Goal: Task Accomplishment & Management: Manage account settings

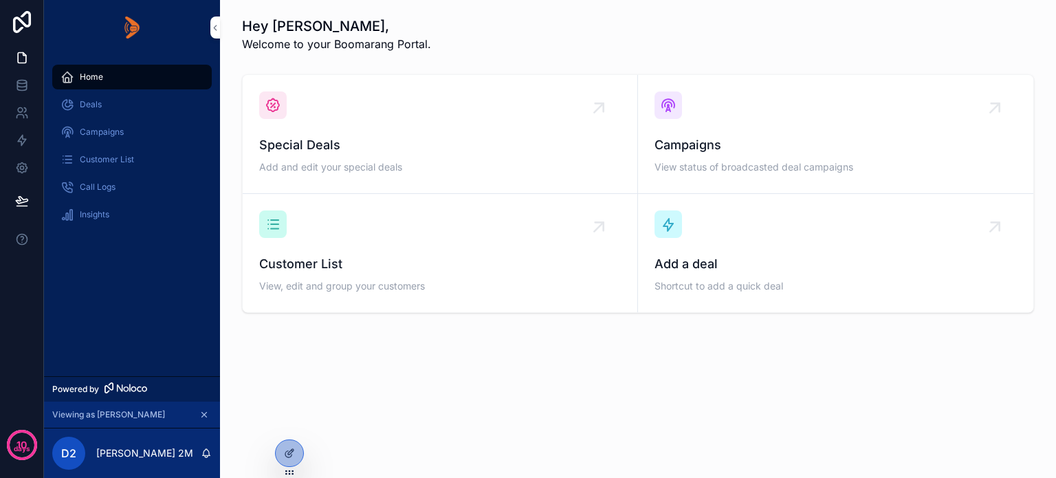
click at [130, 348] on div "Home Deals Campaigns Customer List Call Logs Insights" at bounding box center [132, 215] width 176 height 321
click at [95, 127] on span "Campaigns" at bounding box center [102, 131] width 44 height 11
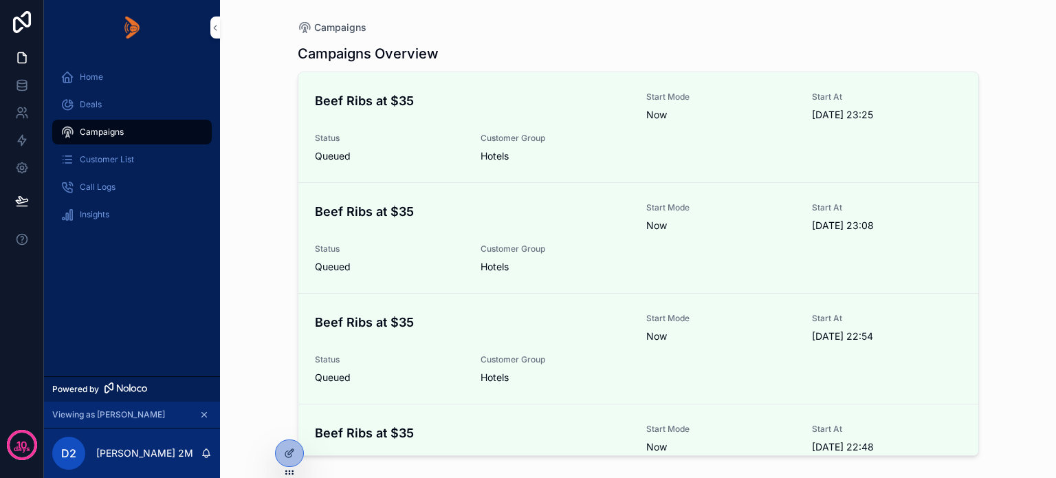
click at [117, 288] on div "Home Deals Campaigns Customer List Call Logs Insights" at bounding box center [132, 215] width 176 height 321
click at [96, 184] on span "Call Logs" at bounding box center [98, 186] width 36 height 11
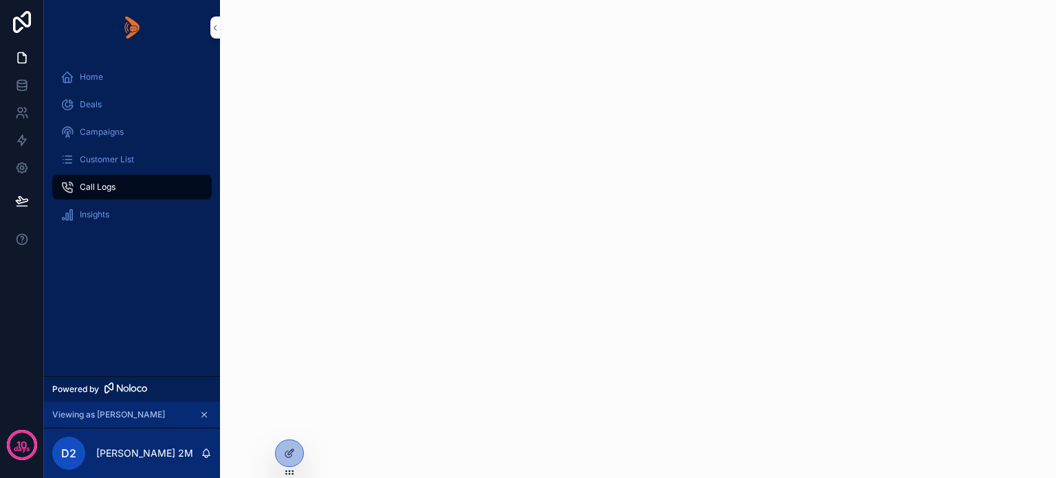
click at [288, 454] on icon at bounding box center [290, 451] width 5 height 5
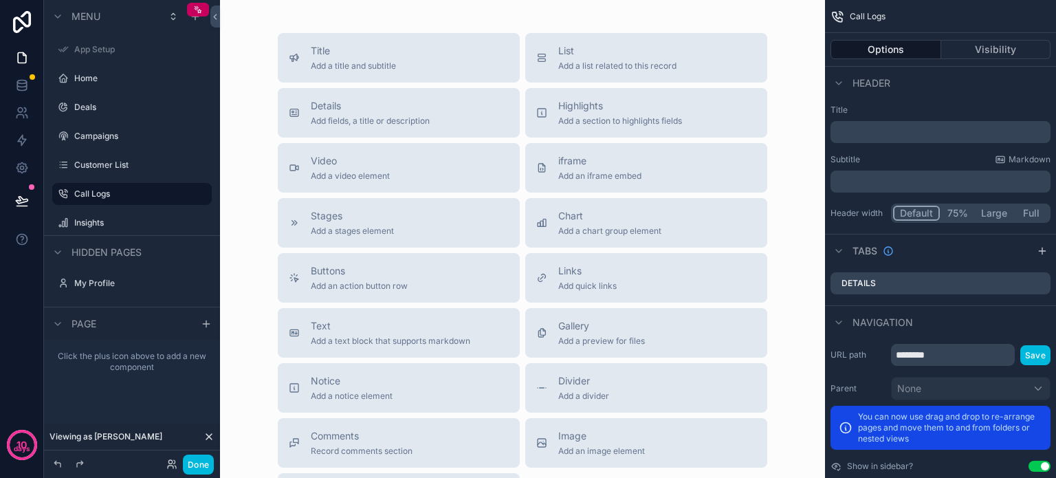
click at [363, 58] on div "Title Add a title and subtitle" at bounding box center [353, 57] width 85 height 27
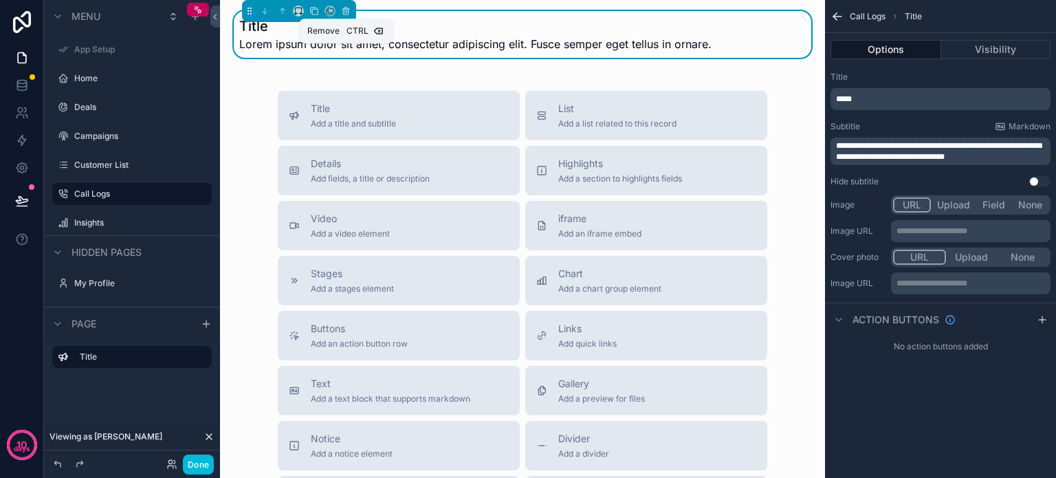
click at [346, 14] on icon "scrollable content" at bounding box center [346, 11] width 10 height 10
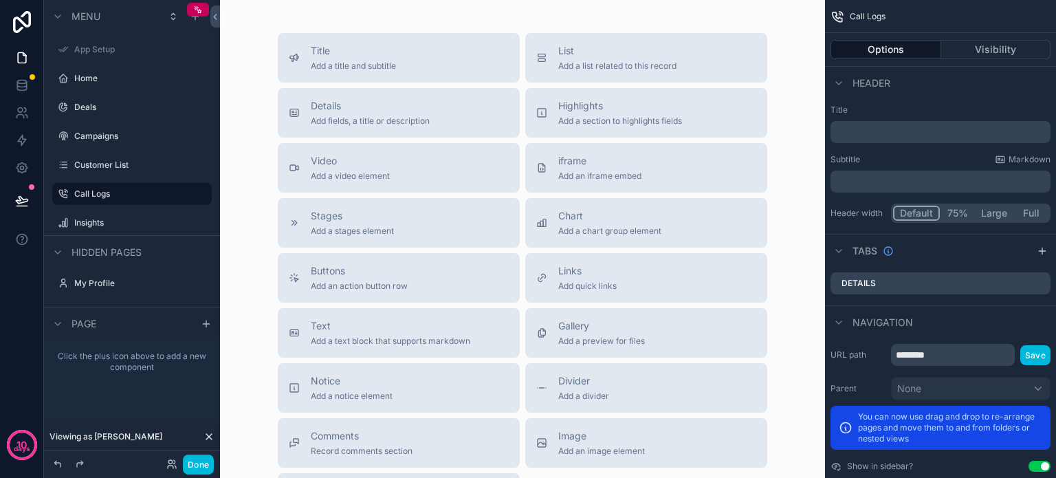
click at [412, 327] on span "Text" at bounding box center [390, 326] width 159 height 14
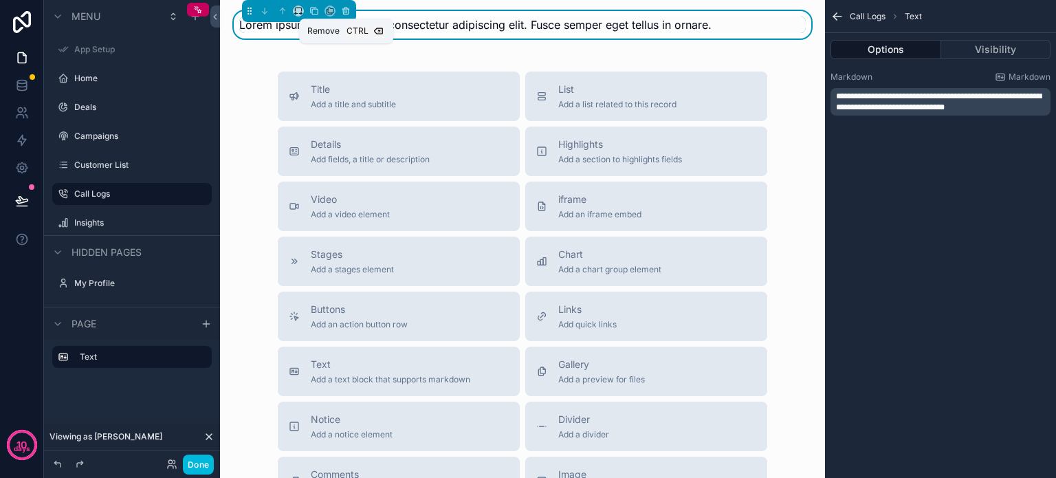
click at [346, 12] on icon "scrollable content" at bounding box center [346, 11] width 10 height 10
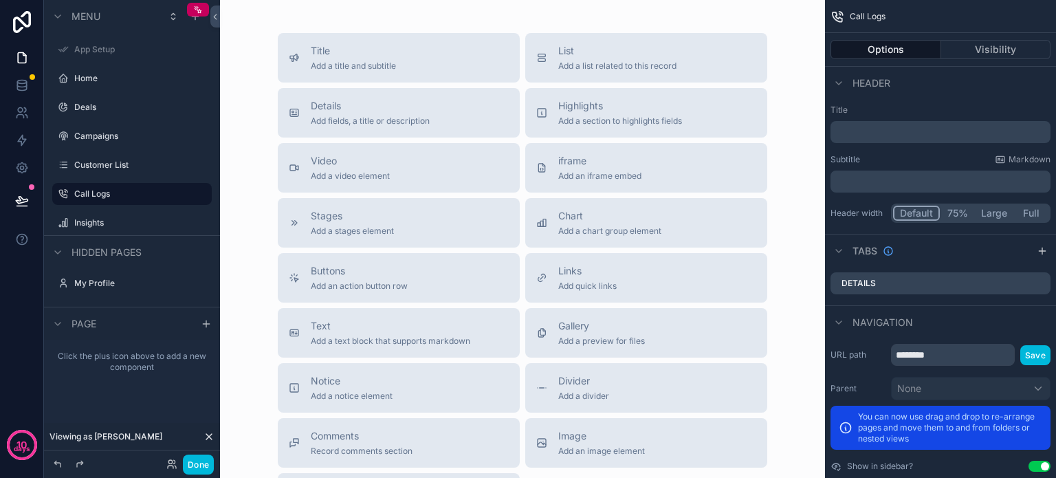
click at [592, 111] on span "Highlights" at bounding box center [620, 106] width 124 height 14
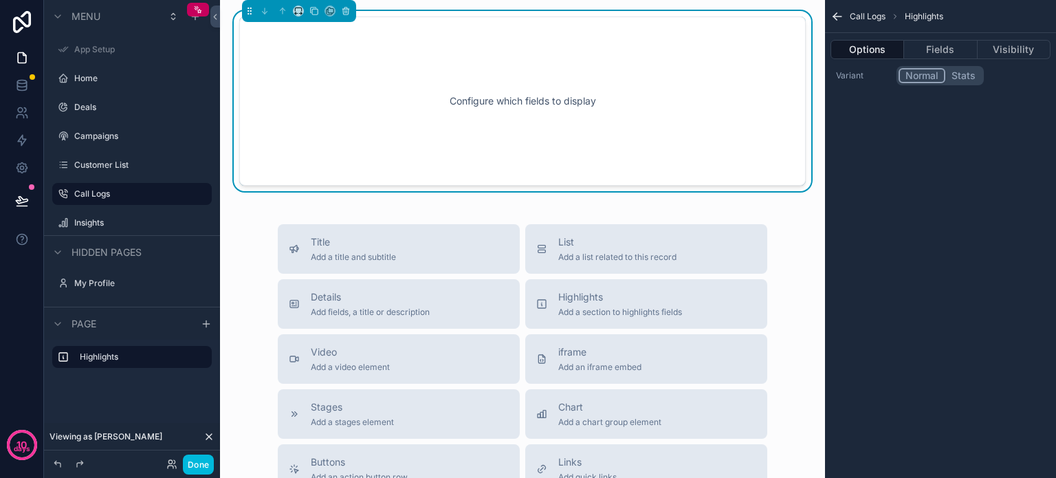
click at [485, 133] on div "Configure which fields to display" at bounding box center [522, 101] width 521 height 124
click at [352, 11] on button "scrollable content" at bounding box center [345, 10] width 15 height 15
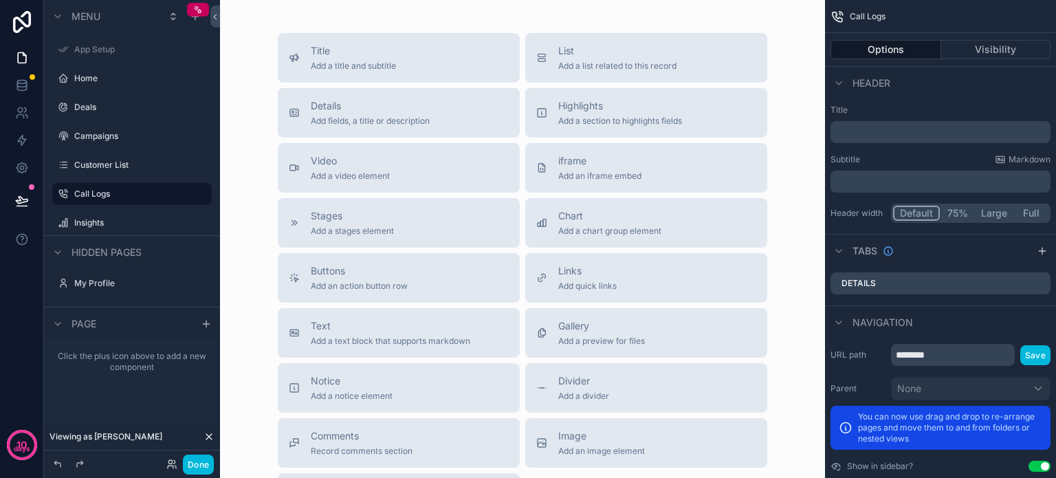
click at [382, 72] on button "Title Add a title and subtitle" at bounding box center [399, 57] width 242 height 49
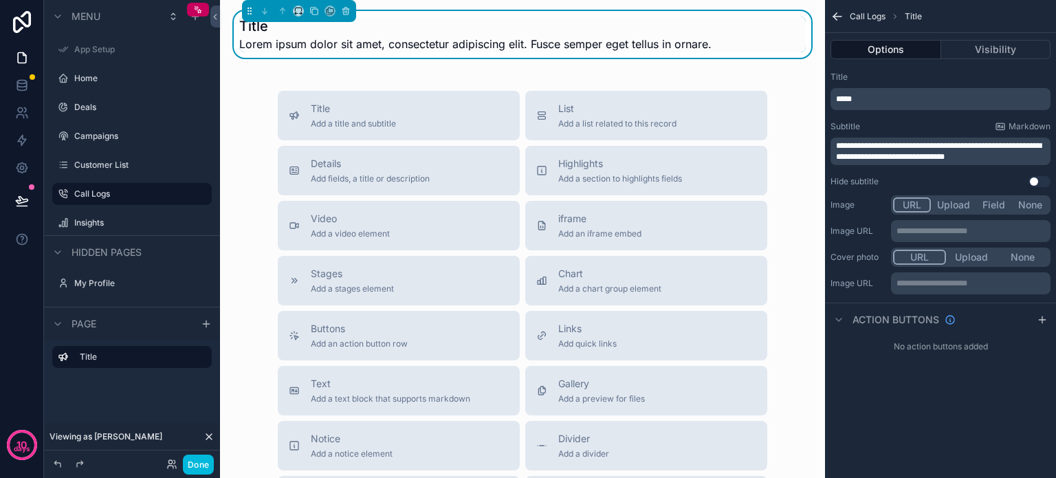
click at [859, 96] on p "*****" at bounding box center [942, 98] width 212 height 11
drag, startPoint x: 859, startPoint y: 96, endPoint x: 831, endPoint y: 99, distance: 28.3
click at [831, 99] on div "*****" at bounding box center [940, 99] width 220 height 22
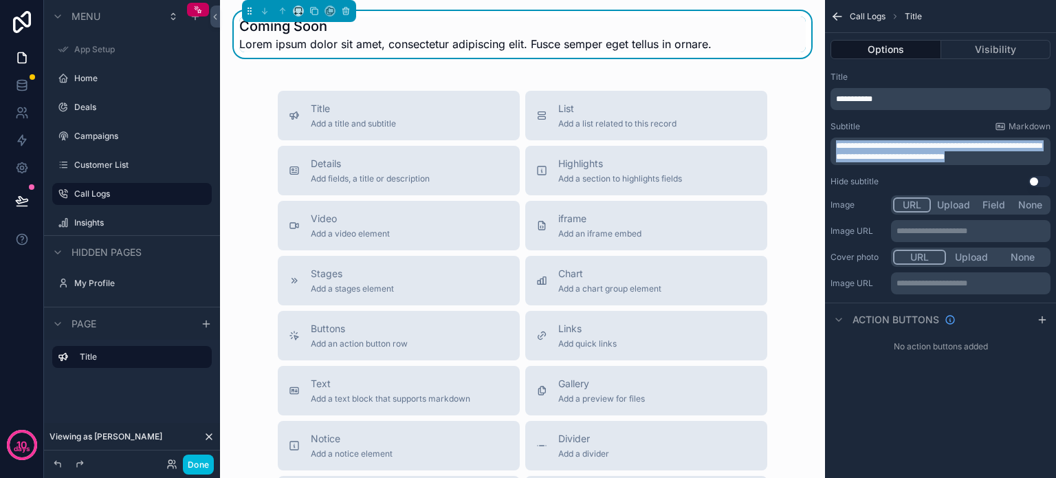
drag, startPoint x: 1001, startPoint y: 153, endPoint x: 834, endPoint y: 141, distance: 168.2
click at [834, 141] on div "**********" at bounding box center [940, 150] width 220 height 27
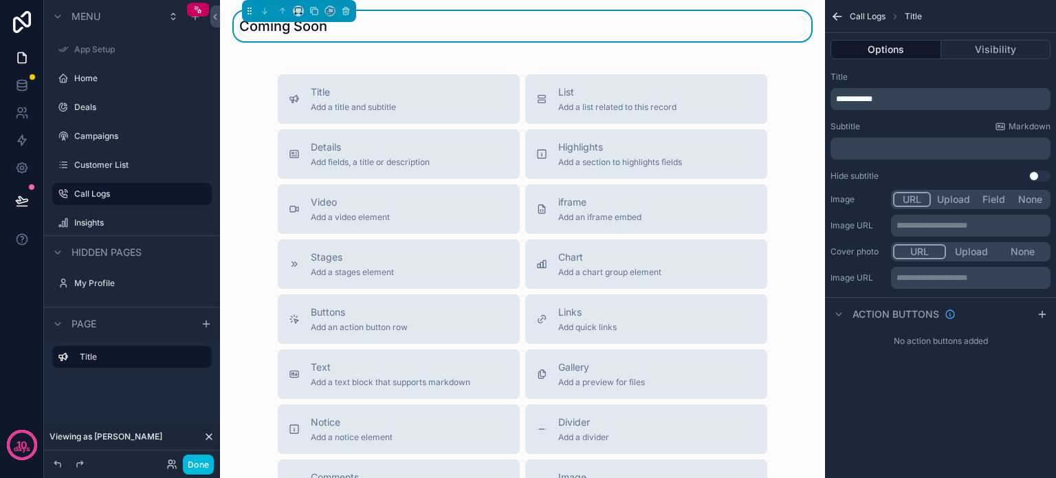
click at [1036, 173] on button "Use setting" at bounding box center [1039, 175] width 22 height 11
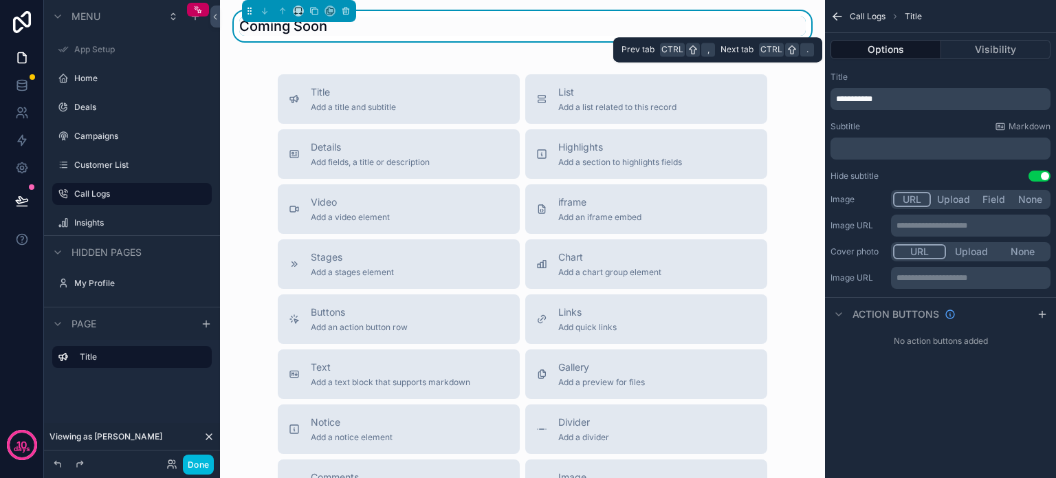
click at [982, 49] on button "Visibility" at bounding box center [996, 49] width 110 height 19
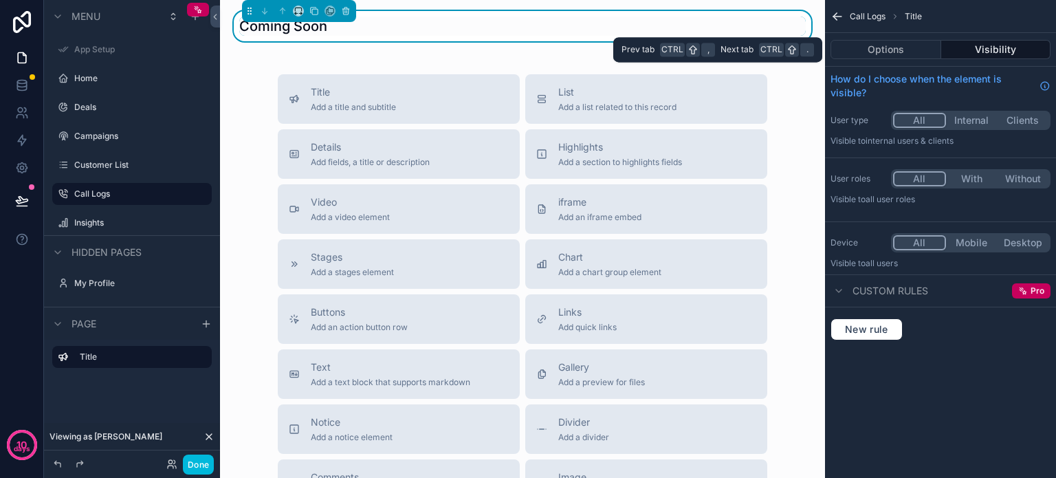
click at [885, 49] on button "Options" at bounding box center [885, 49] width 111 height 19
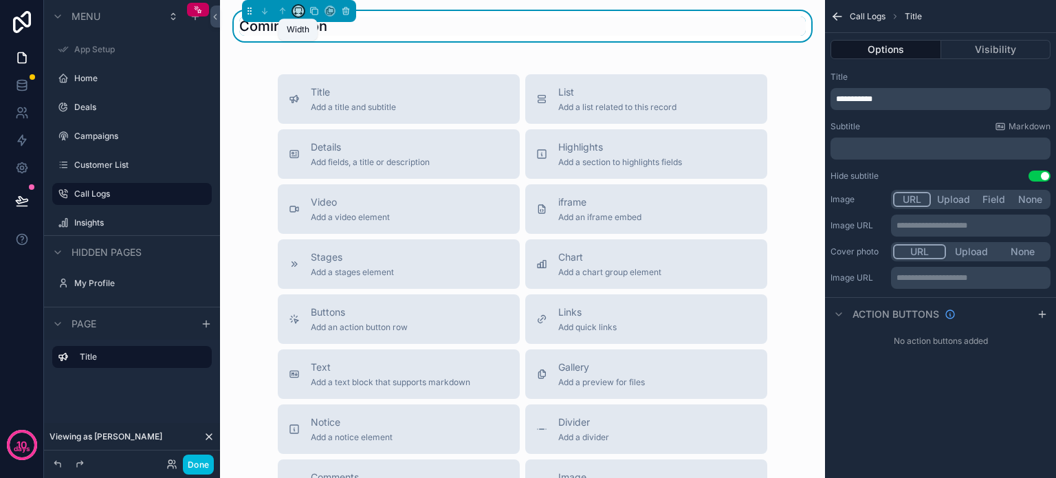
click at [296, 10] on icon "scrollable content" at bounding box center [298, 11] width 10 height 10
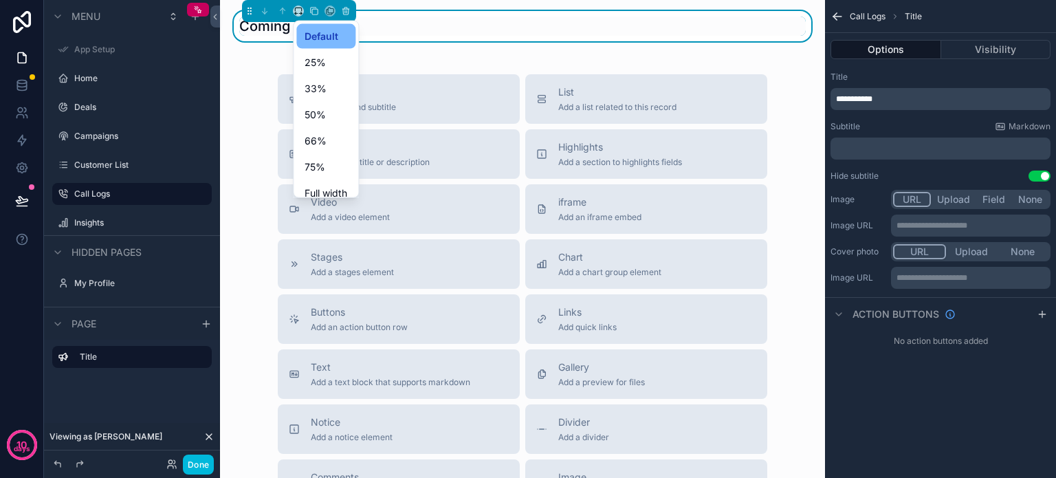
click at [321, 110] on span "50%" at bounding box center [314, 115] width 21 height 16
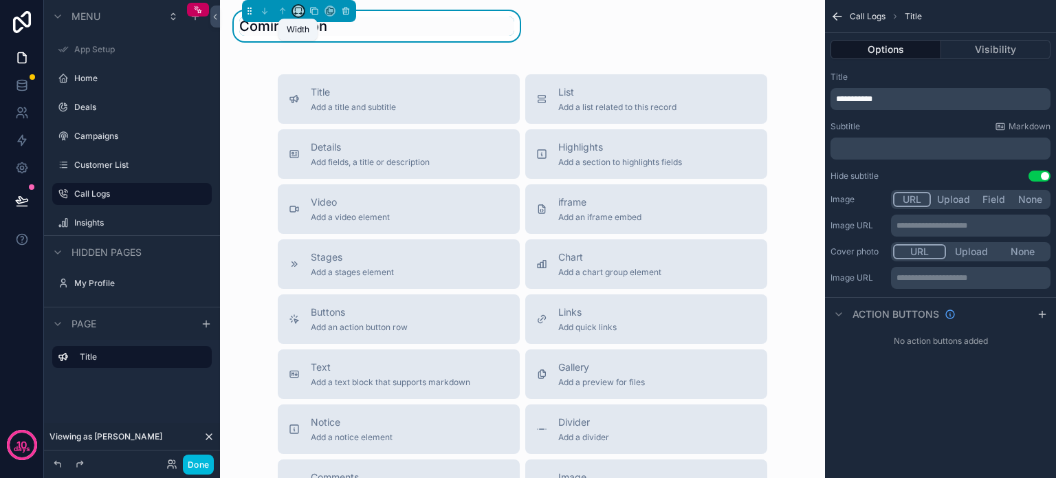
click at [296, 14] on icon "scrollable content" at bounding box center [296, 14] width 3 height 0
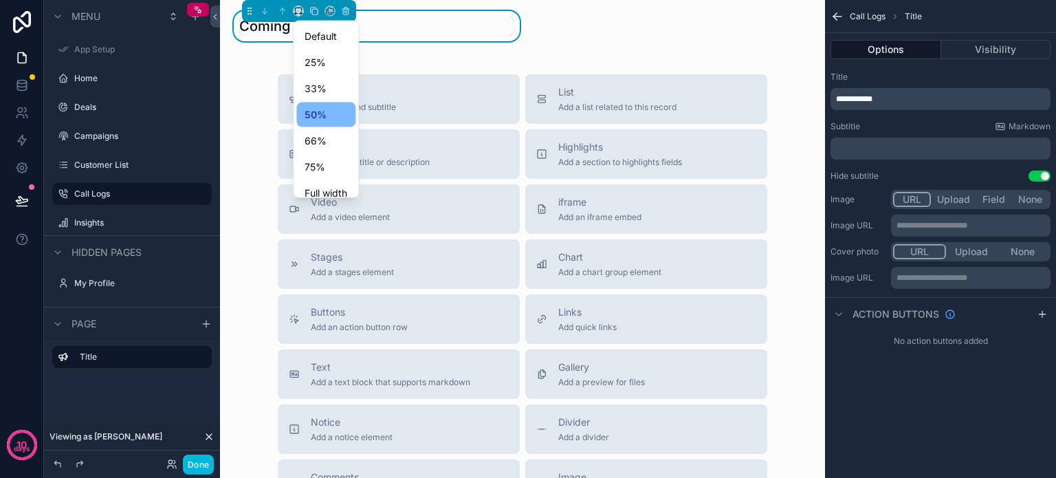
click at [316, 185] on span "Full width" at bounding box center [325, 193] width 43 height 16
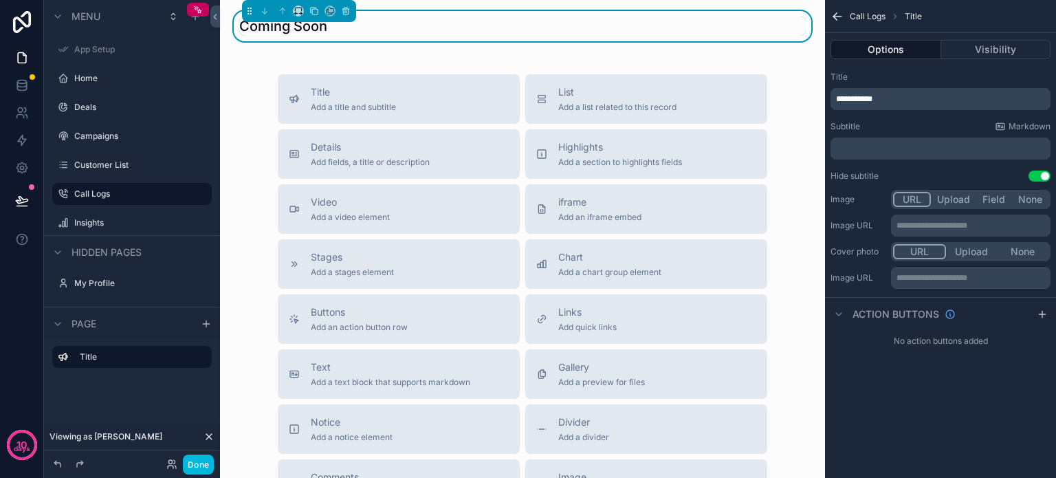
click at [935, 373] on div "**********" at bounding box center [940, 187] width 231 height 374
click at [410, 56] on div "Coming Soon Title Add a title and subtitle List Add a list related to this reco…" at bounding box center [522, 337] width 605 height 674
click at [104, 399] on div "Title" at bounding box center [132, 395] width 176 height 110
click at [91, 223] on label "Insights" at bounding box center [138, 222] width 129 height 11
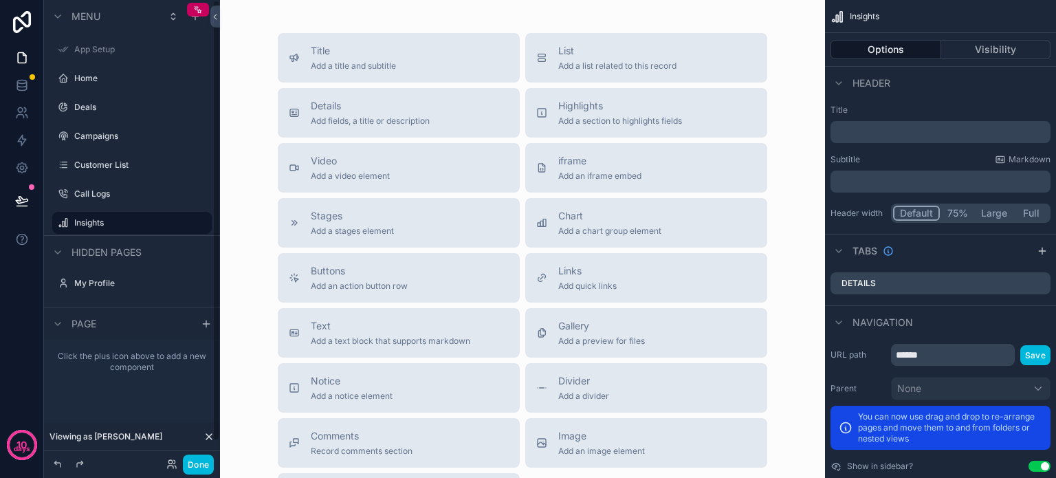
click at [381, 69] on span "Add a title and subtitle" at bounding box center [353, 65] width 85 height 11
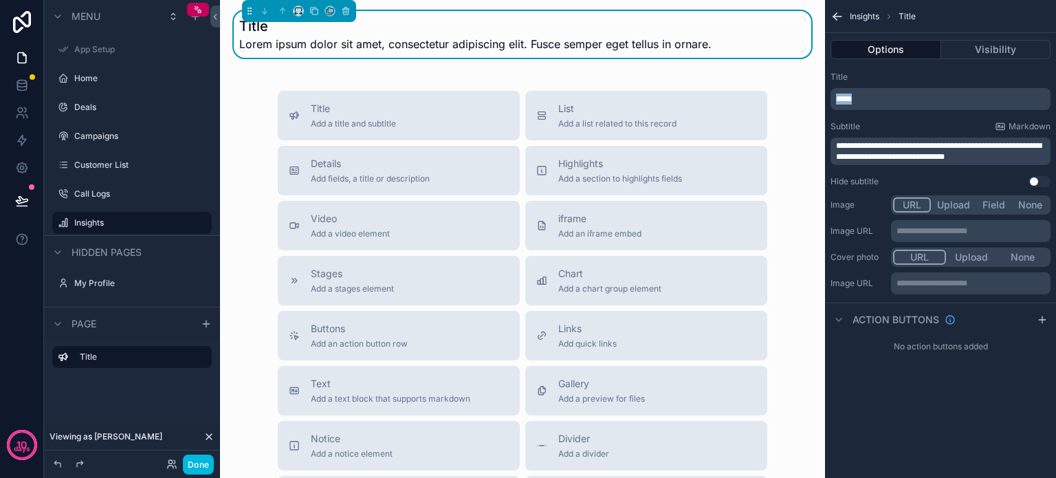
drag, startPoint x: 866, startPoint y: 96, endPoint x: 785, endPoint y: 96, distance: 81.1
click at [785, 96] on div "**********" at bounding box center [638, 239] width 836 height 478
click at [1041, 179] on button "Use setting" at bounding box center [1039, 181] width 22 height 11
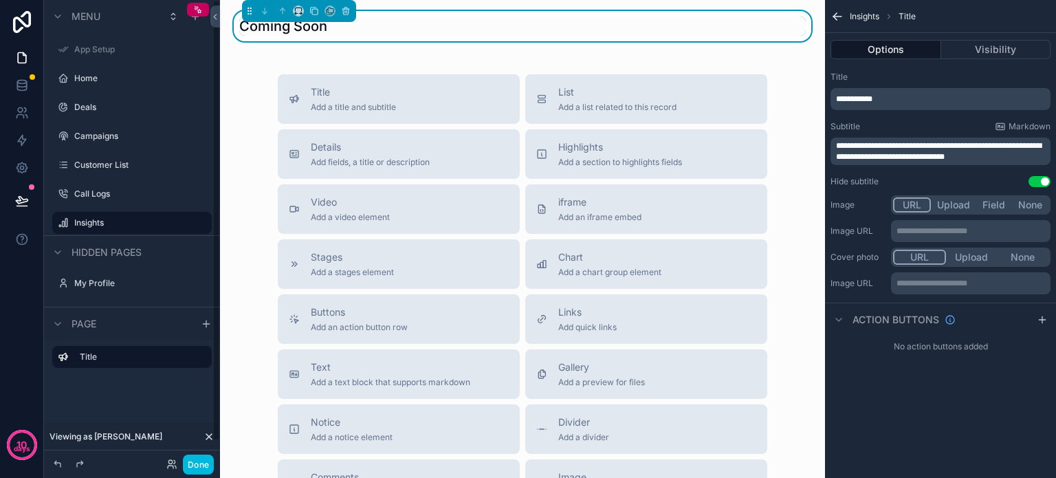
click at [191, 467] on button "Done" at bounding box center [198, 464] width 31 height 20
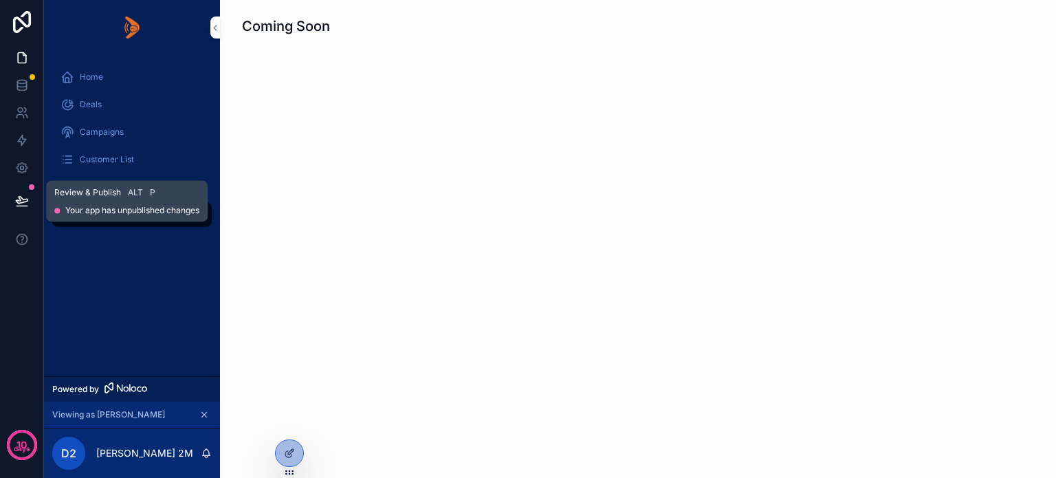
click at [21, 197] on icon at bounding box center [22, 200] width 12 height 7
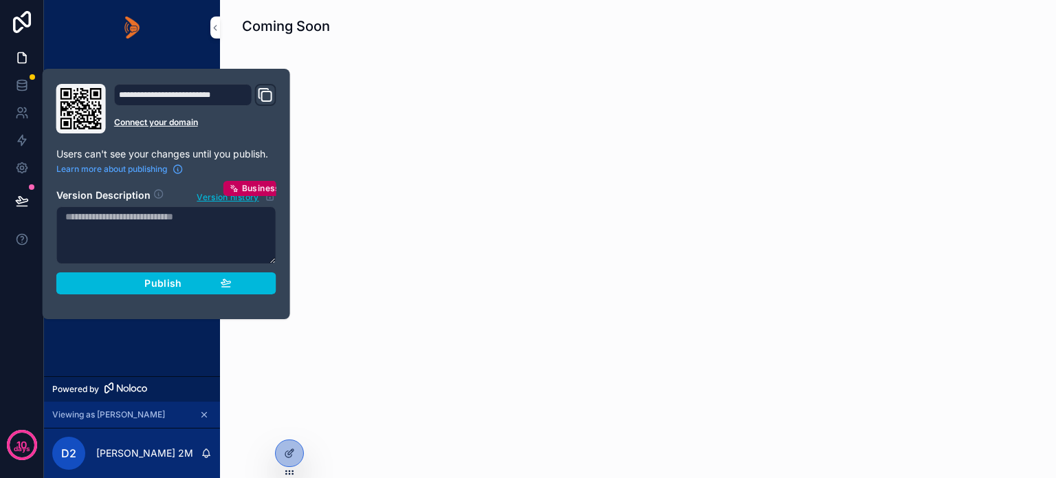
click at [115, 282] on div "Publish" at bounding box center [166, 283] width 131 height 12
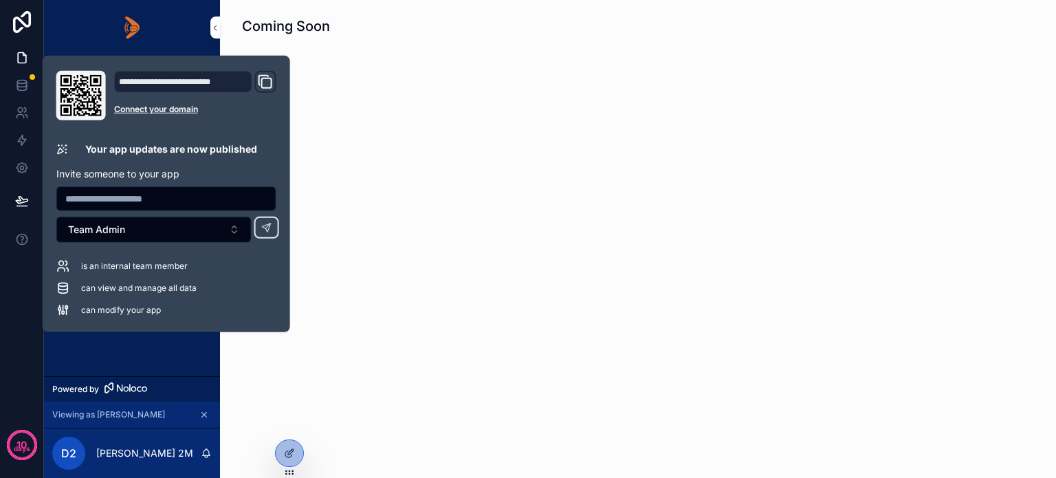
click at [153, 354] on div "Home Deals Campaigns Customer List Call Logs Insights" at bounding box center [132, 215] width 176 height 321
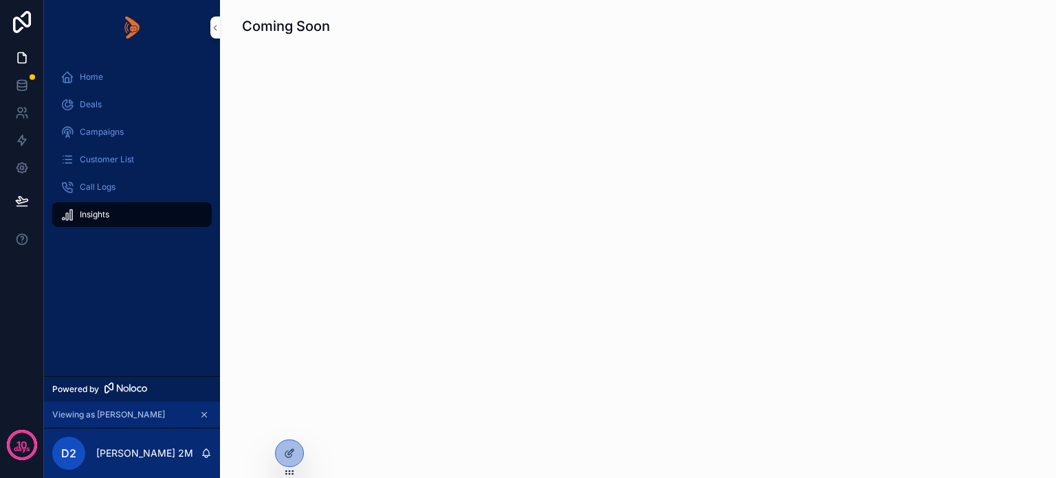
click at [89, 187] on span "Call Logs" at bounding box center [98, 186] width 36 height 11
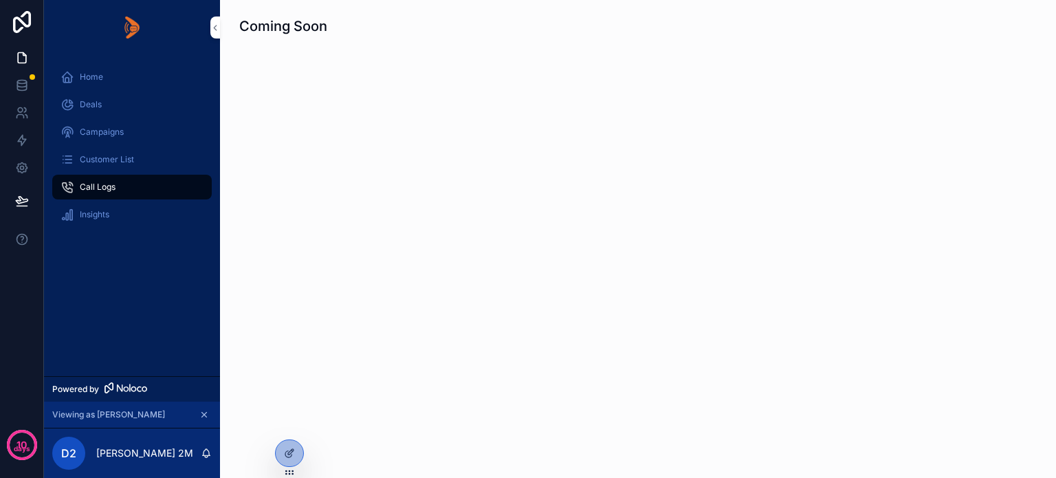
click at [88, 206] on div "Insights" at bounding box center [131, 214] width 143 height 22
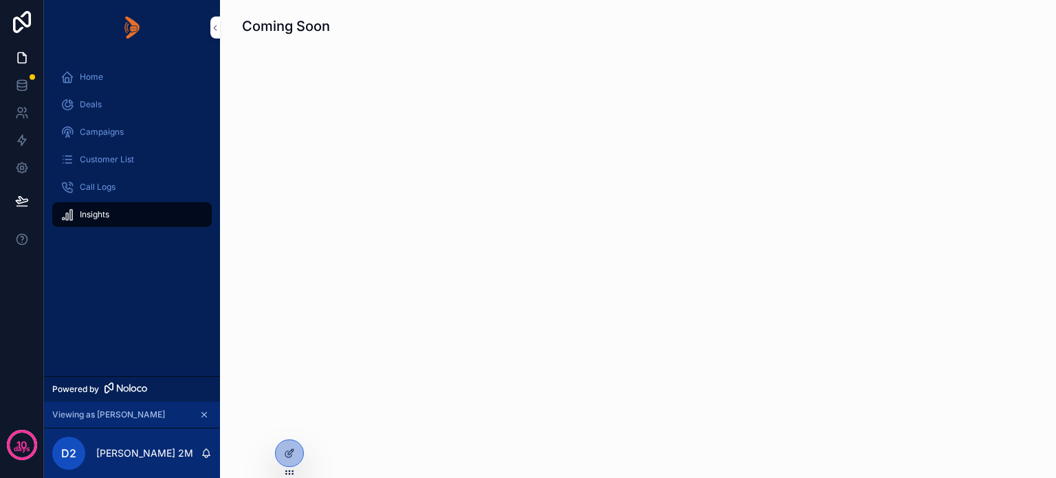
click at [88, 159] on span "Customer List" at bounding box center [107, 159] width 54 height 11
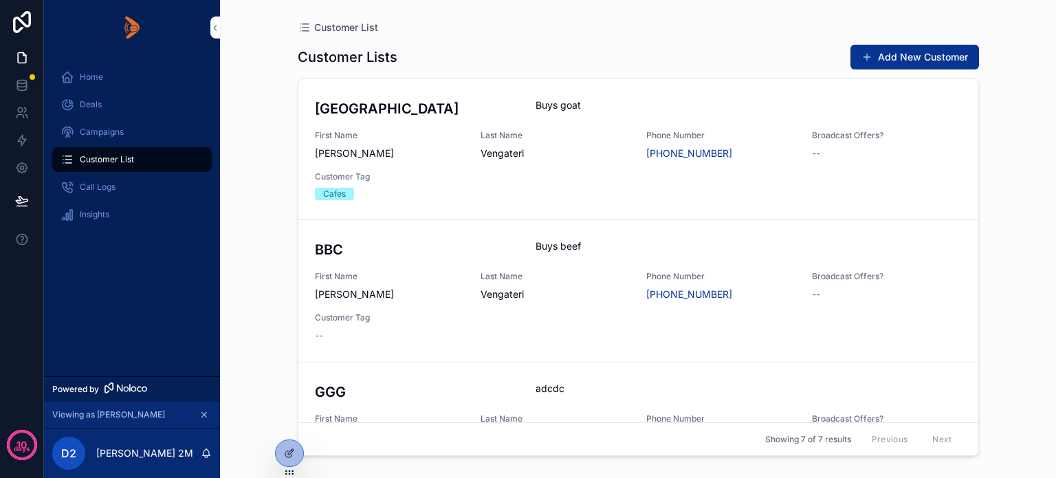
click at [100, 255] on div "Home Deals Campaigns Customer List Call Logs Insights" at bounding box center [132, 215] width 176 height 321
click at [118, 188] on div "Call Logs" at bounding box center [131, 187] width 143 height 22
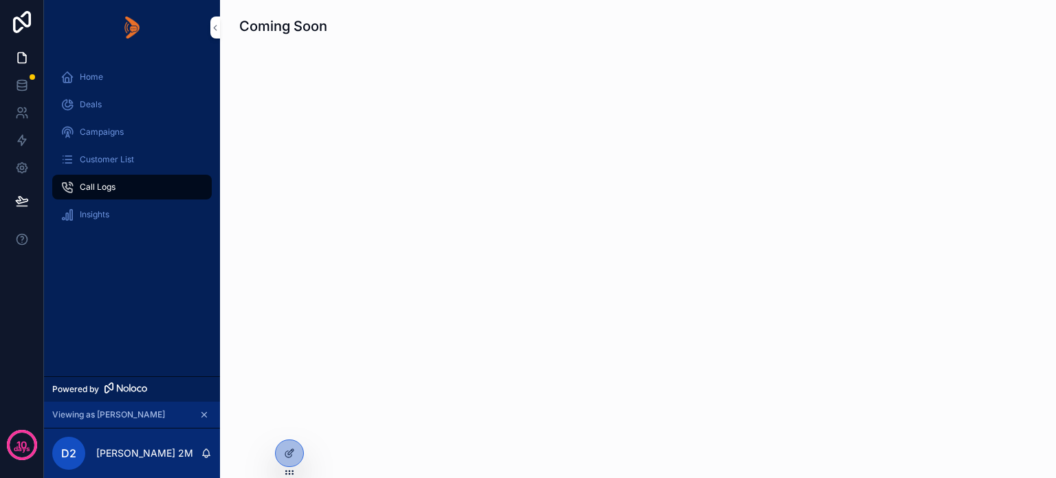
click at [283, 451] on div at bounding box center [289, 453] width 27 height 26
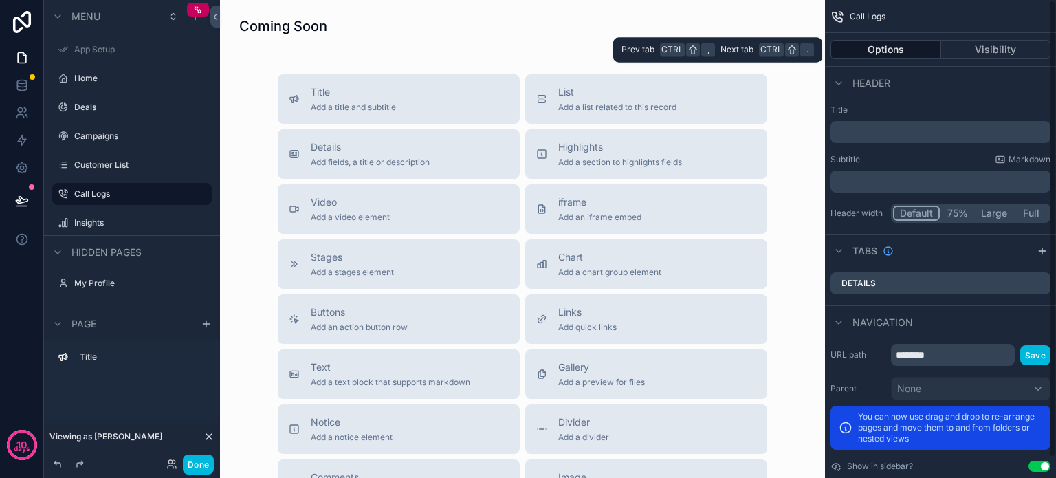
click at [965, 43] on button "Visibility" at bounding box center [996, 49] width 110 height 19
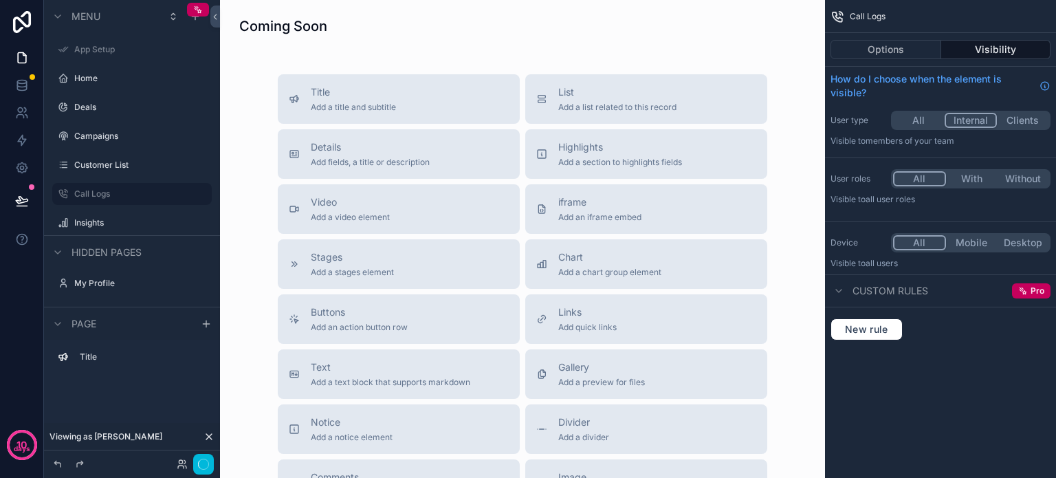
click at [968, 115] on button "Internal" at bounding box center [970, 120] width 53 height 15
click at [101, 221] on label "Insights" at bounding box center [138, 222] width 129 height 11
click at [973, 113] on button "Internal" at bounding box center [970, 120] width 53 height 15
click at [203, 465] on button "Done" at bounding box center [198, 464] width 31 height 20
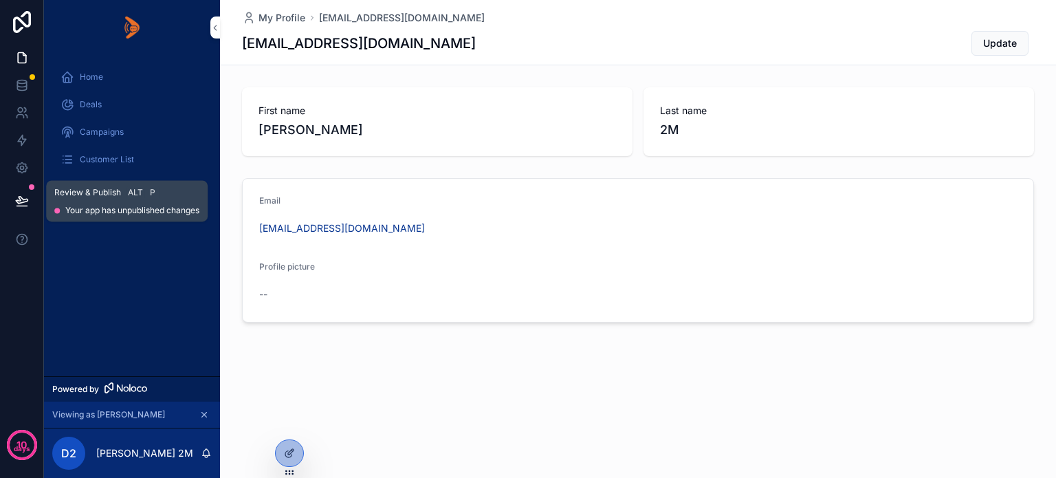
click at [21, 197] on icon at bounding box center [22, 200] width 12 height 7
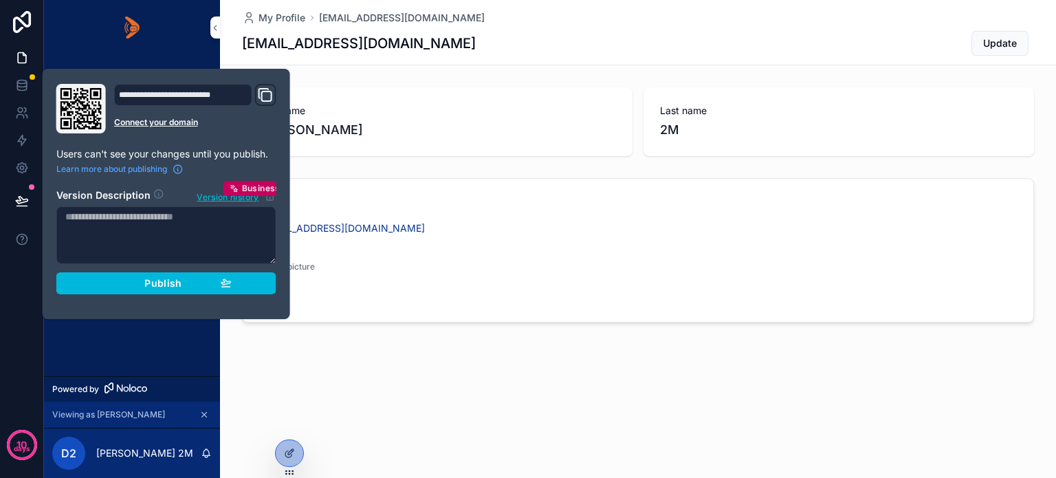
click at [154, 280] on span "Publish" at bounding box center [162, 283] width 37 height 12
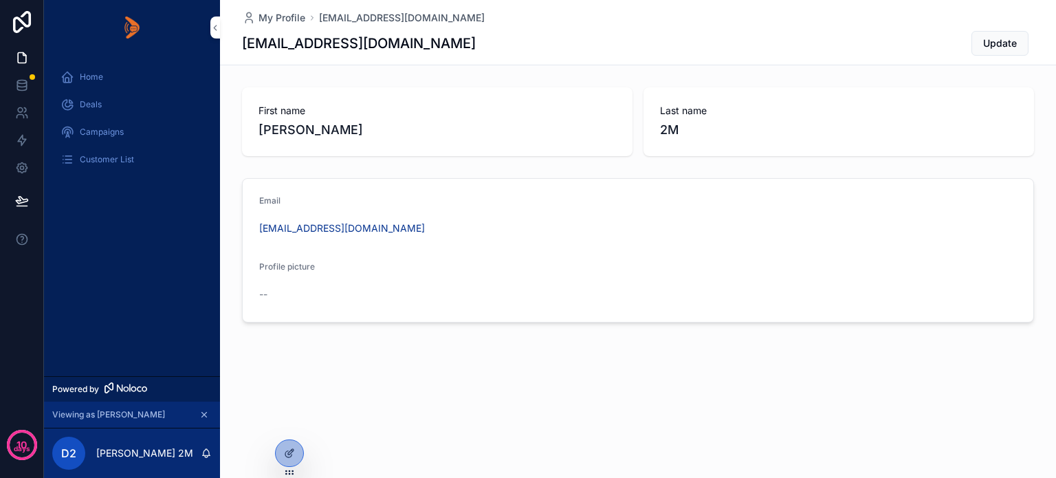
click at [124, 351] on div "Home Deals Campaigns Customer List" at bounding box center [132, 215] width 176 height 321
click at [21, 79] on icon at bounding box center [22, 85] width 14 height 14
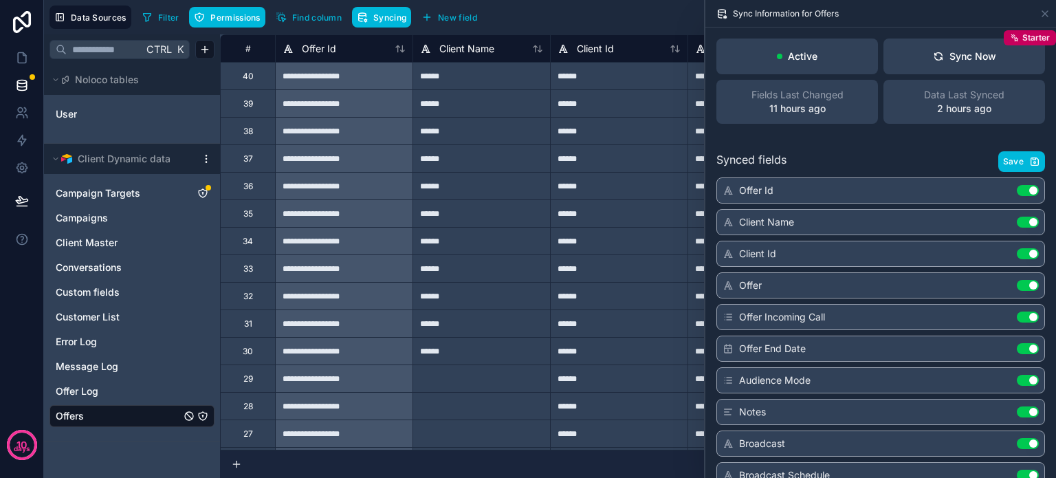
click at [201, 189] on icon "Campaign Targets" at bounding box center [203, 193] width 8 height 8
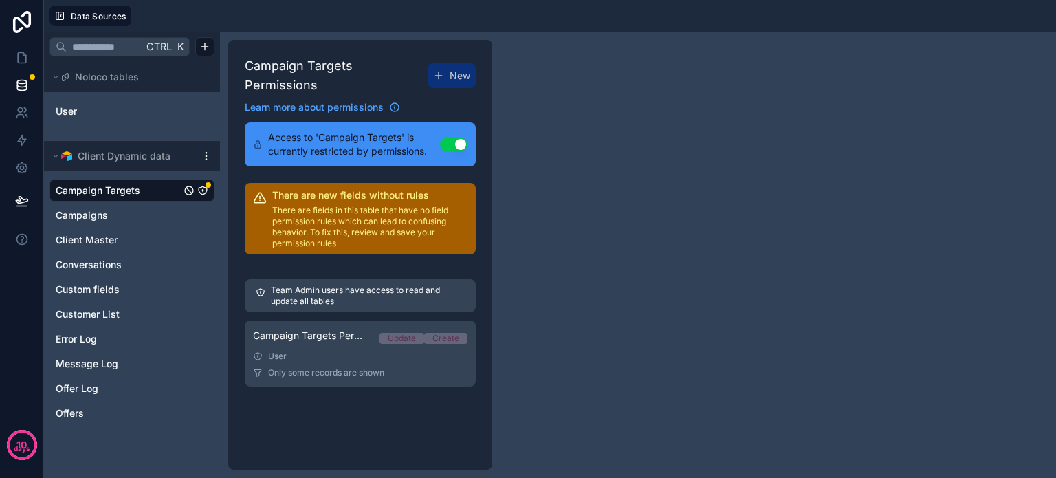
click at [331, 205] on p "There are fields in this table that have no field permission rules which can le…" at bounding box center [369, 227] width 195 height 44
click at [312, 351] on div "User" at bounding box center [360, 356] width 214 height 11
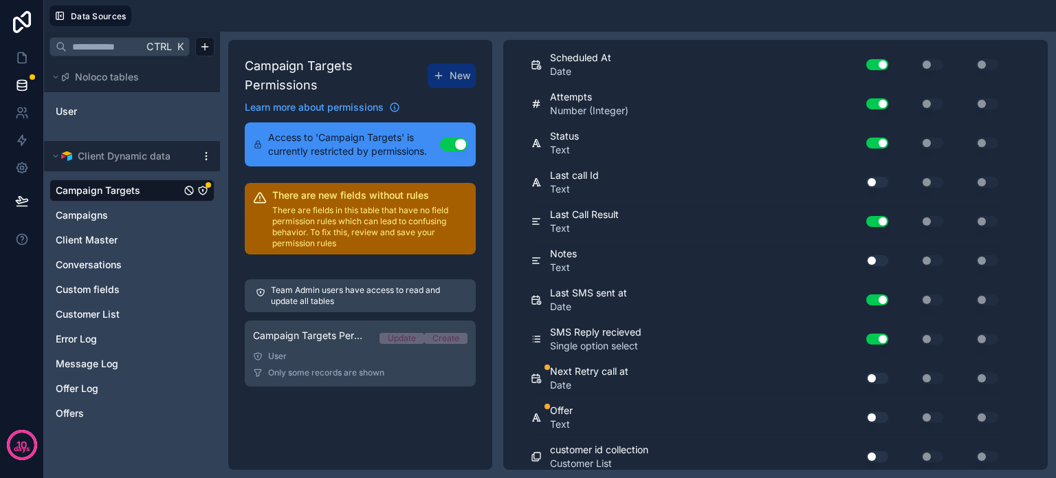
scroll to position [740, 0]
click at [878, 412] on button "Use setting" at bounding box center [877, 416] width 22 height 11
click at [882, 372] on button "Use setting" at bounding box center [877, 377] width 22 height 11
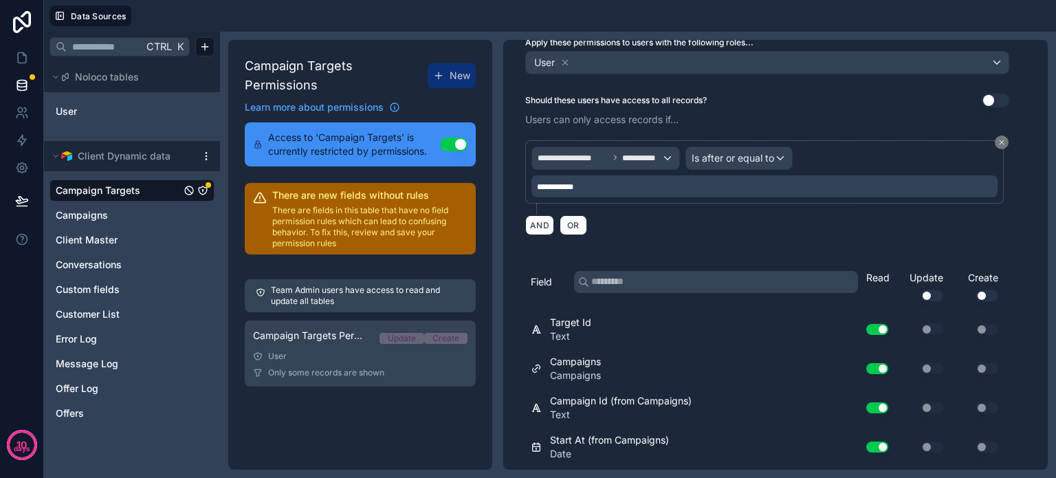
scroll to position [0, 0]
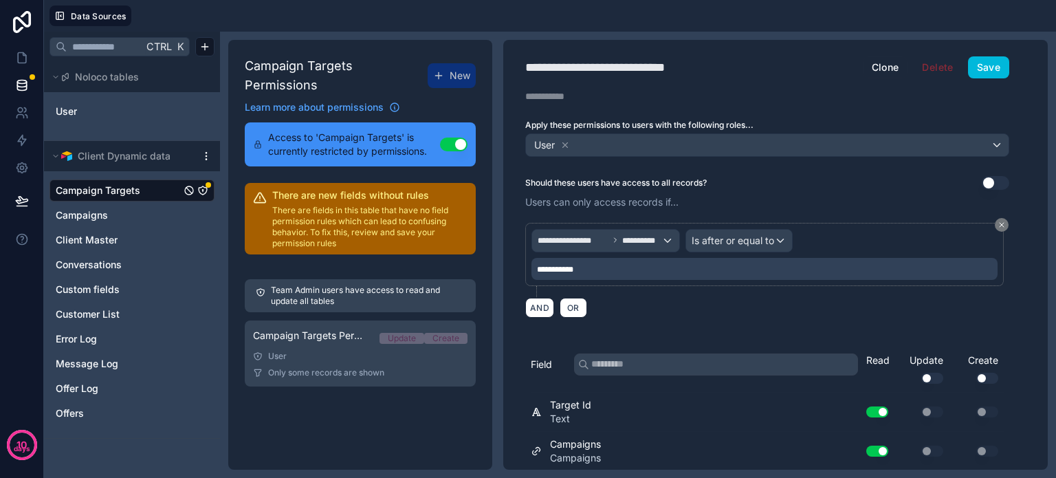
click at [998, 71] on button "Save" at bounding box center [988, 67] width 41 height 22
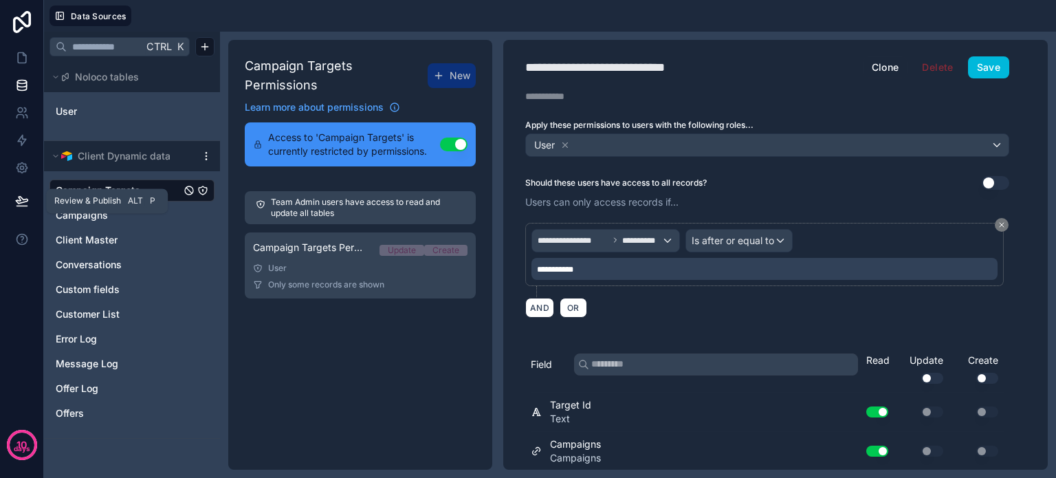
click at [15, 194] on icon at bounding box center [22, 201] width 14 height 14
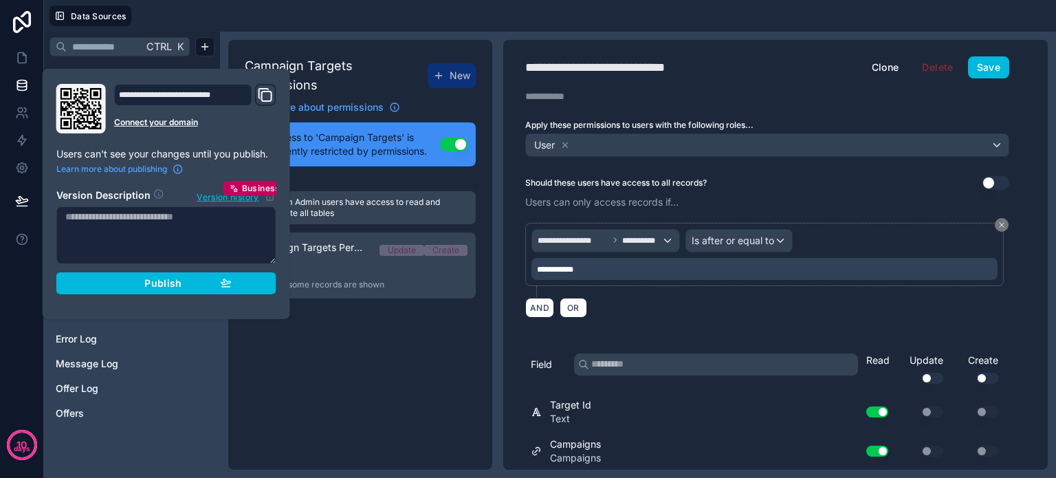
click at [144, 280] on div "Publish" at bounding box center [166, 283] width 131 height 12
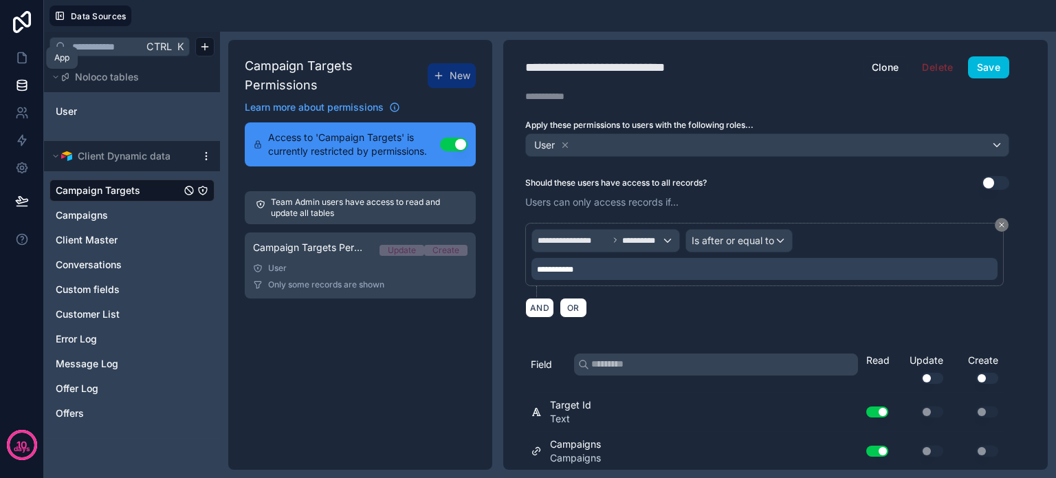
click at [23, 62] on icon at bounding box center [22, 58] width 14 height 14
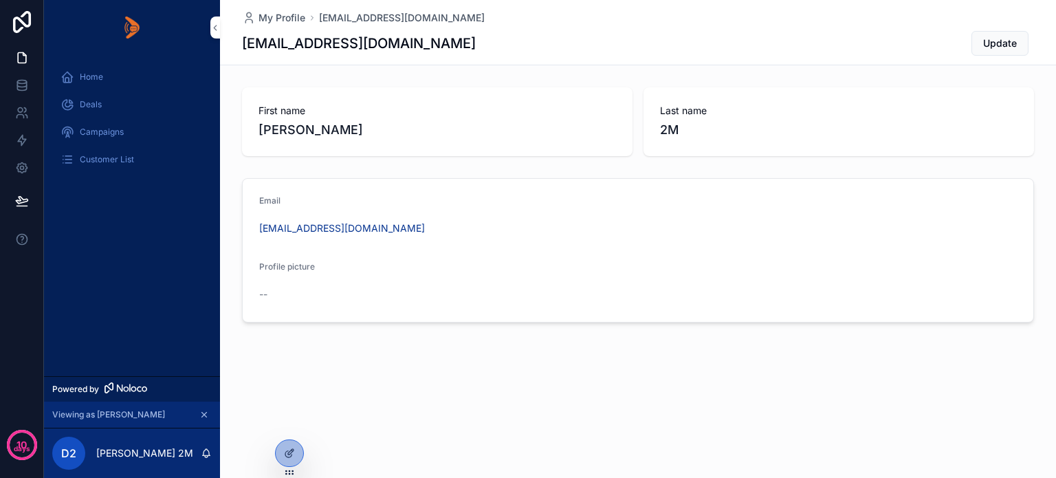
click at [105, 320] on div "Home Deals Campaigns Customer List" at bounding box center [132, 215] width 176 height 321
